Goal: Subscribe to service/newsletter

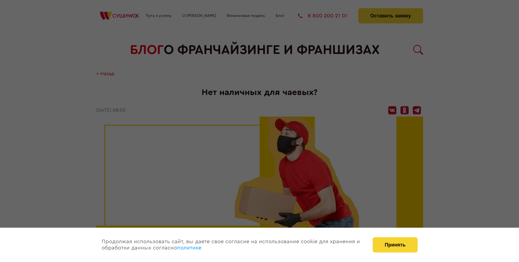
scroll to position [701, 0]
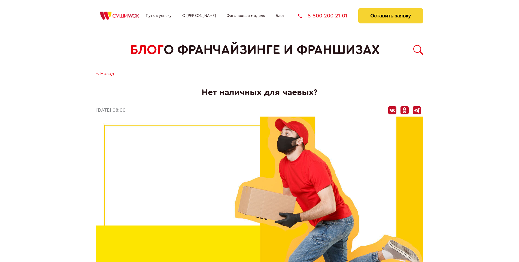
scroll to position [701, 0]
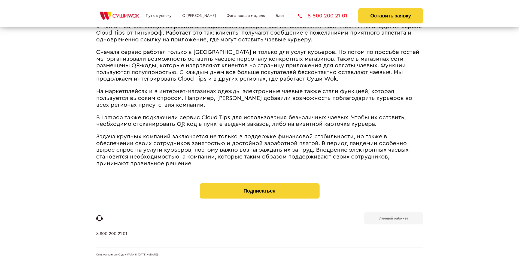
click at [394, 218] on b "Личный кабинет" at bounding box center [393, 219] width 29 height 4
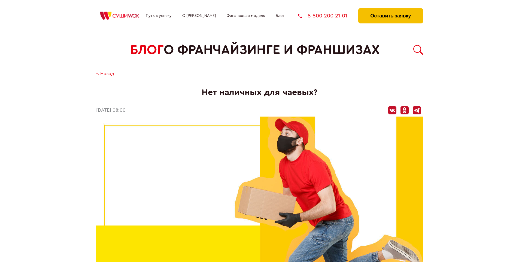
click at [391, 10] on button "Оставить заявку" at bounding box center [390, 15] width 65 height 15
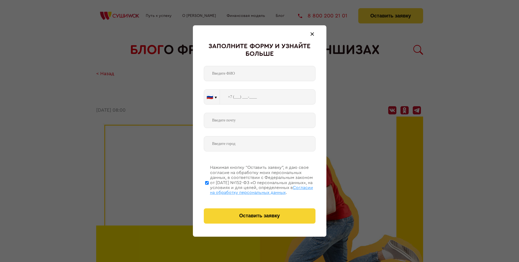
click at [253, 189] on span "Согласии на обработку персональных данных" at bounding box center [261, 190] width 103 height 9
click at [209, 189] on input "Нажимая кнопку “Оставить заявку”, я даю свое согласие на обработку моих персона…" at bounding box center [207, 183] width 4 height 44
checkbox input "false"
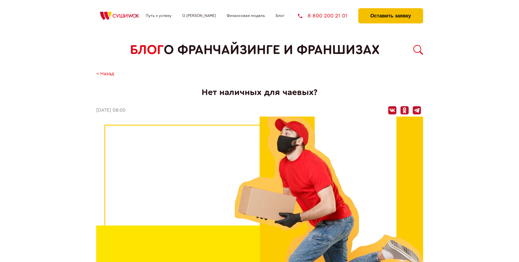
click at [391, 10] on button "Оставить заявку" at bounding box center [390, 15] width 65 height 15
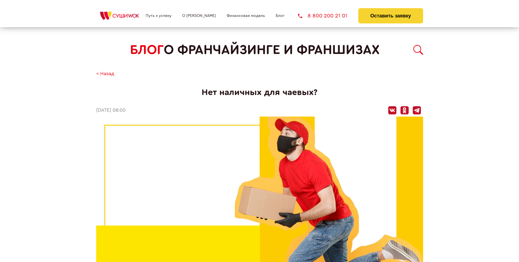
scroll to position [701, 0]
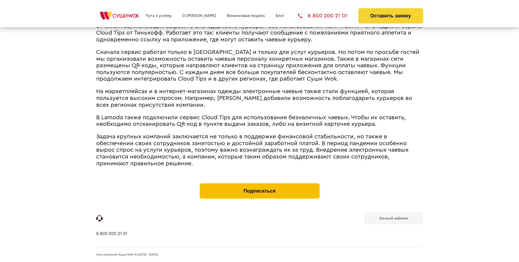
click at [259, 185] on button "Подписаться" at bounding box center [260, 190] width 120 height 15
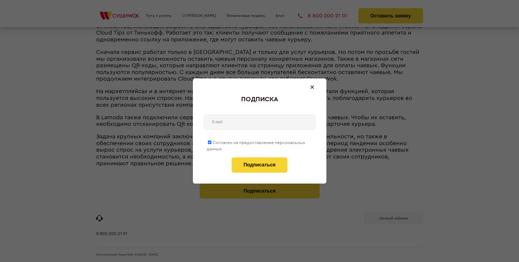
click at [256, 142] on span "Согласен на предоставление персональных данных" at bounding box center [256, 146] width 99 height 11
click at [211, 142] on input "Согласен на предоставление персональных данных" at bounding box center [210, 143] width 4 height 4
checkbox input "false"
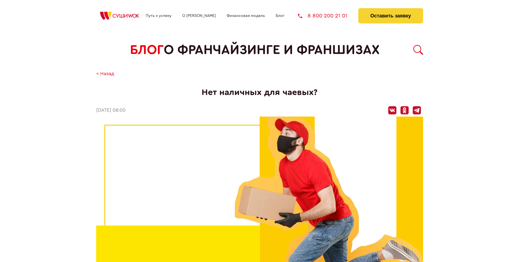
scroll to position [701, 0]
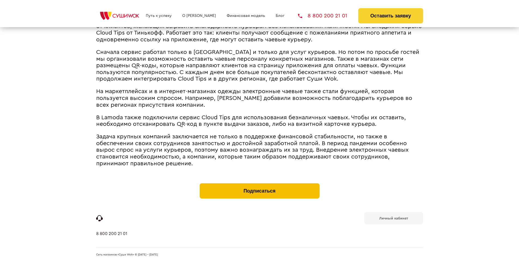
click at [259, 185] on button "Подписаться" at bounding box center [260, 190] width 120 height 15
